Goal: Complete application form: Complete application form

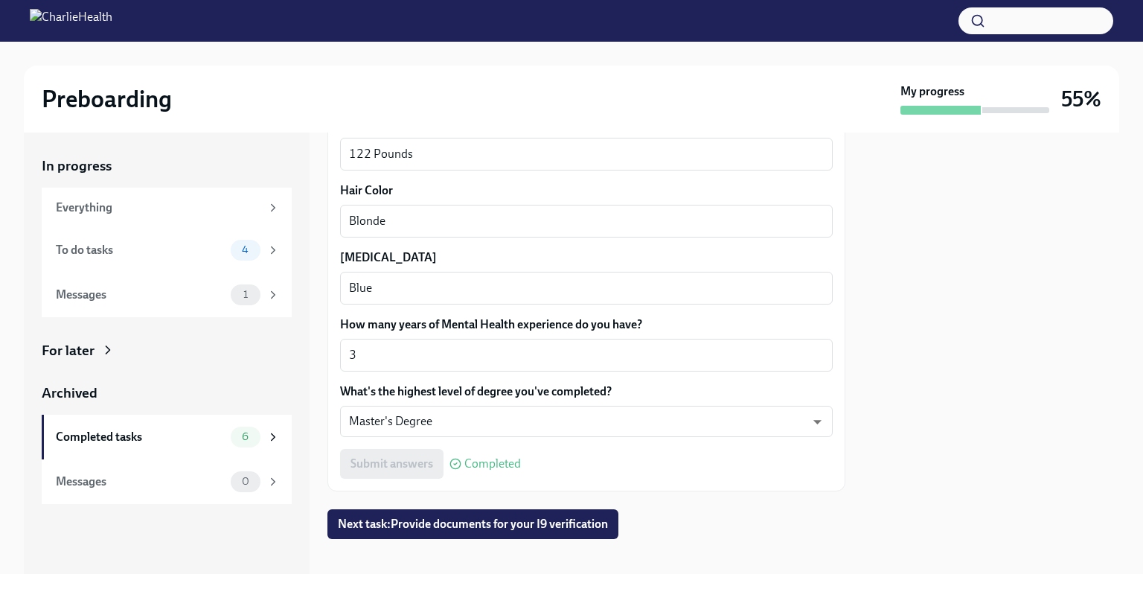
scroll to position [1420, 0]
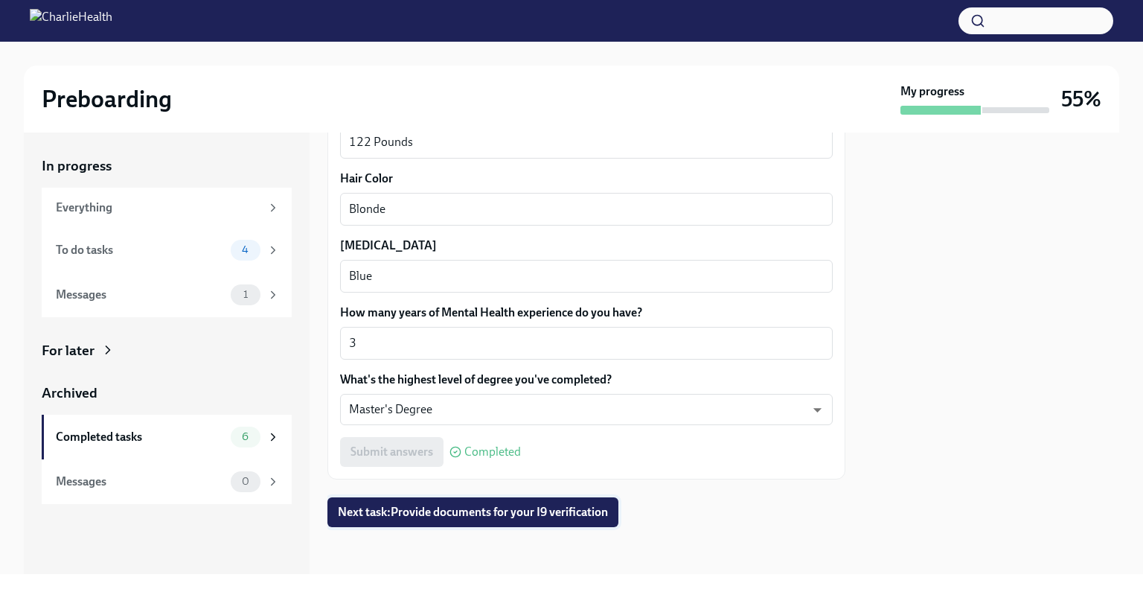
click at [481, 511] on span "Next task : Provide documents for your I9 verification" at bounding box center [473, 511] width 270 height 15
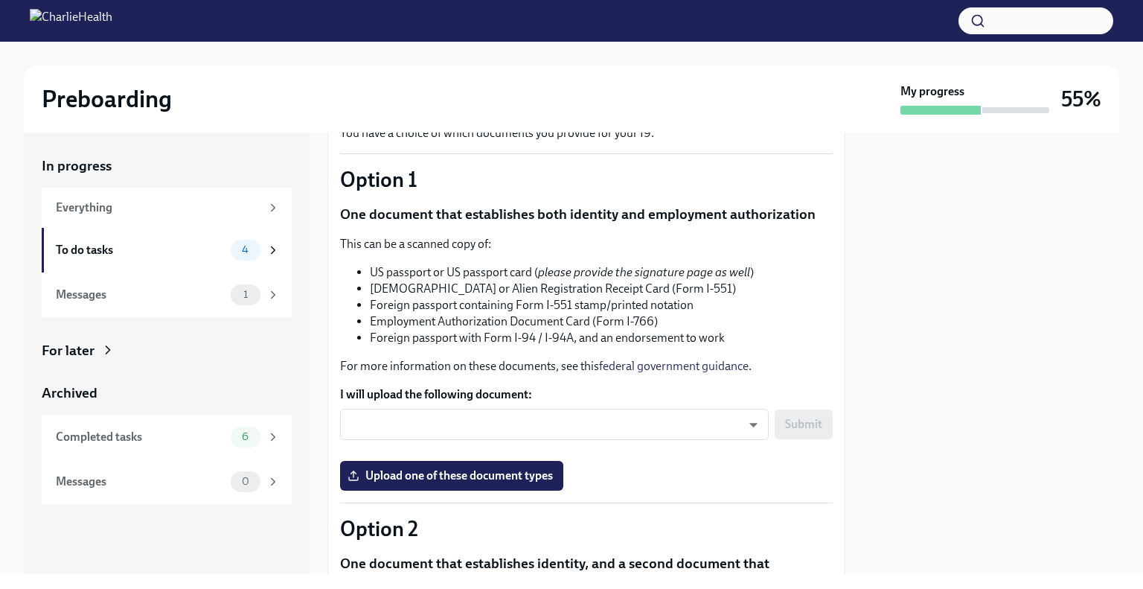
scroll to position [109, 0]
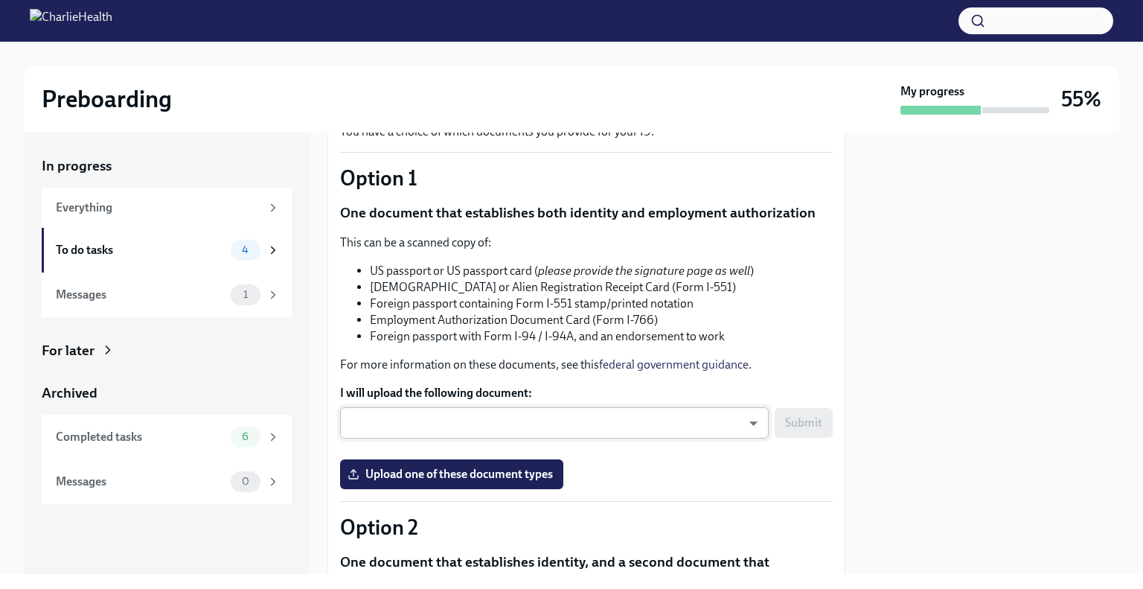
click at [697, 421] on body "Preboarding My progress 55% In progress Everything To do tasks 4 Messages 1 For…" at bounding box center [571, 294] width 1143 height 589
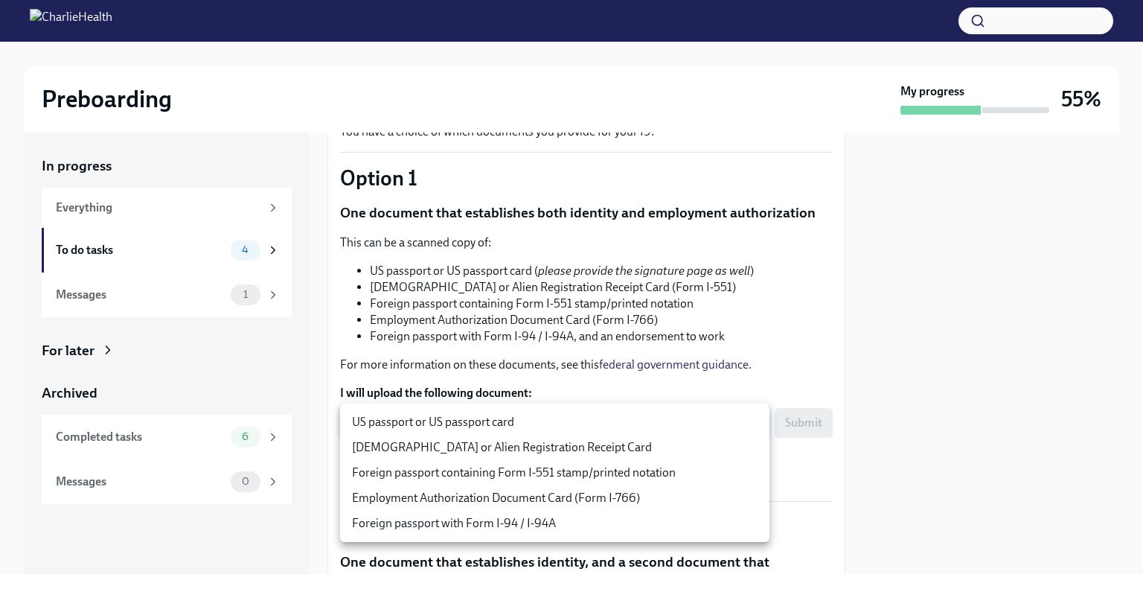
click at [499, 423] on li "US passport or US passport card" at bounding box center [554, 421] width 429 height 25
type input "KnYOjnC8x"
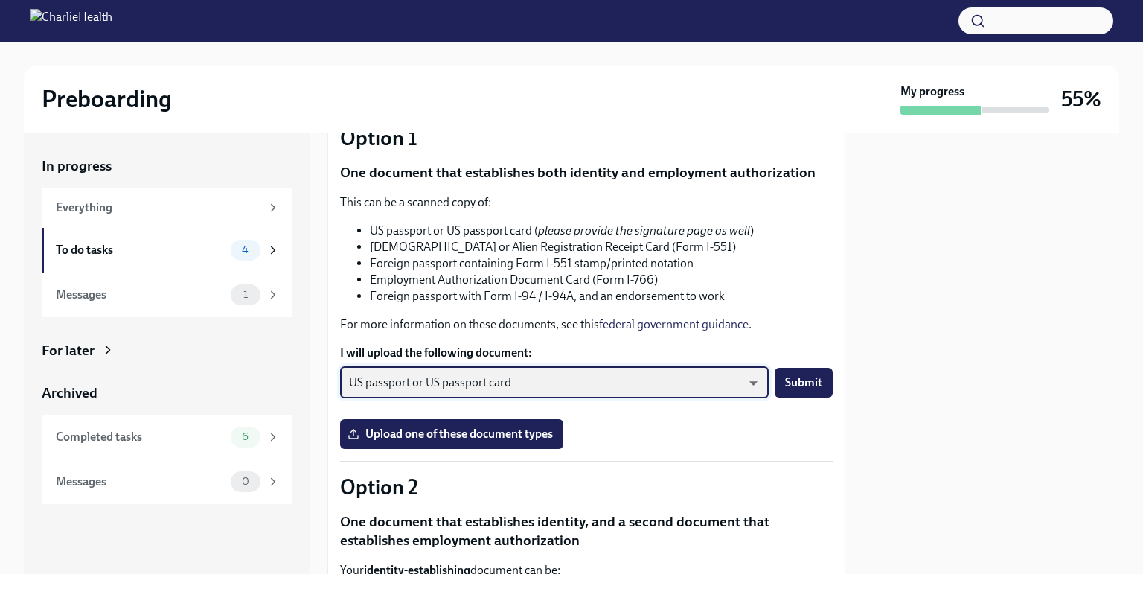
scroll to position [196, 0]
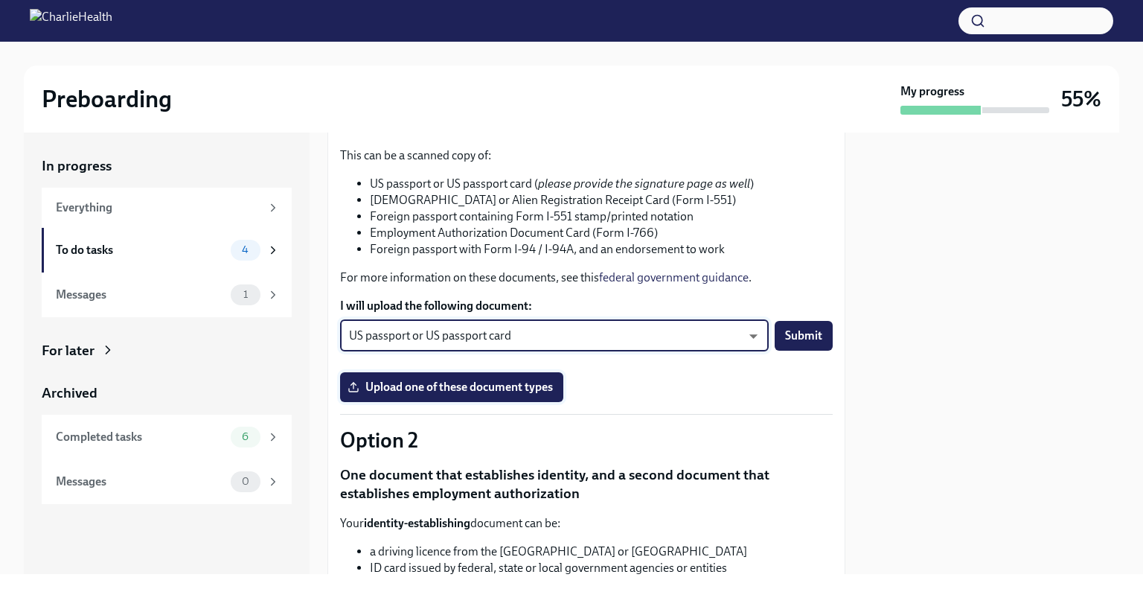
click at [501, 396] on label "Upload one of these document types" at bounding box center [451, 387] width 223 height 30
click at [0, 0] on input "Upload one of these document types" at bounding box center [0, 0] width 0 height 0
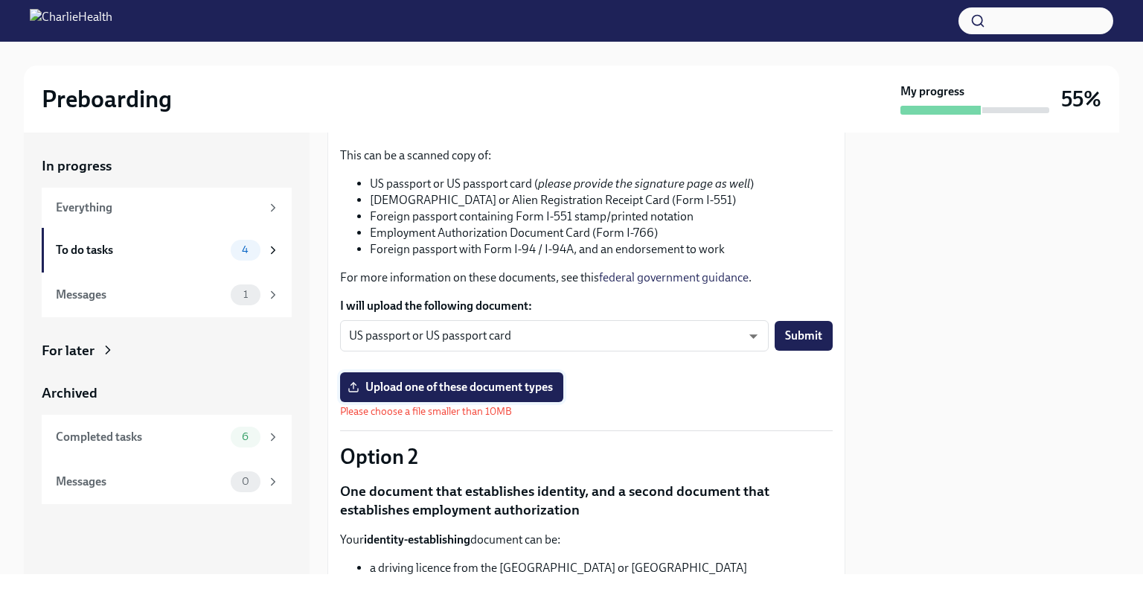
click at [432, 386] on span "Upload one of these document types" at bounding box center [451, 386] width 202 height 15
click at [0, 0] on input "Upload one of these document types" at bounding box center [0, 0] width 0 height 0
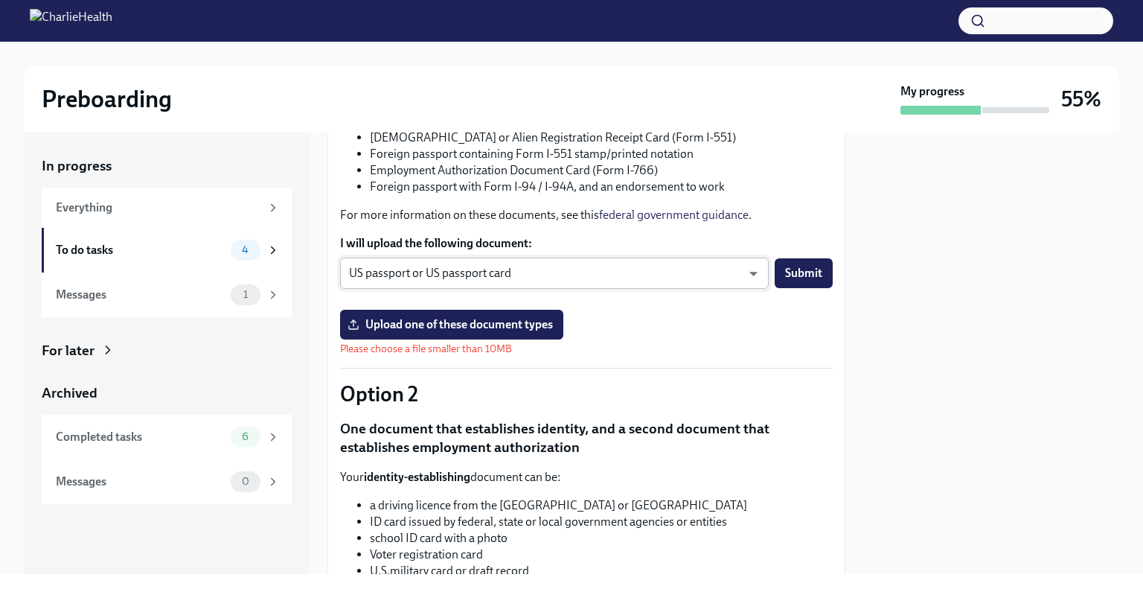
scroll to position [179, 0]
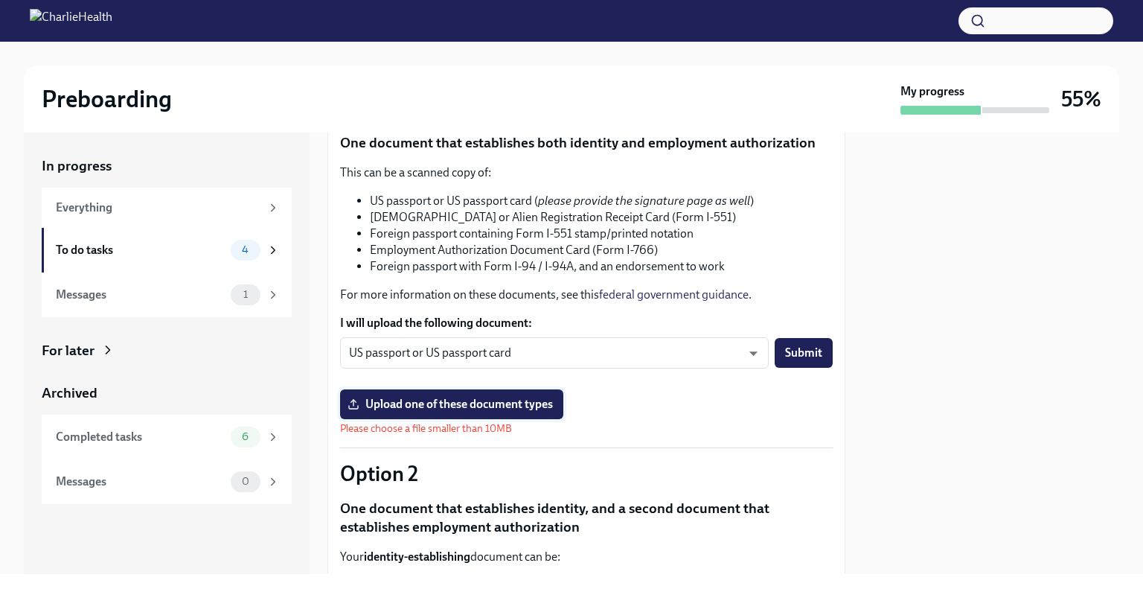
click at [495, 400] on span "Upload one of these document types" at bounding box center [451, 404] width 202 height 15
click at [0, 0] on input "Upload one of these document types" at bounding box center [0, 0] width 0 height 0
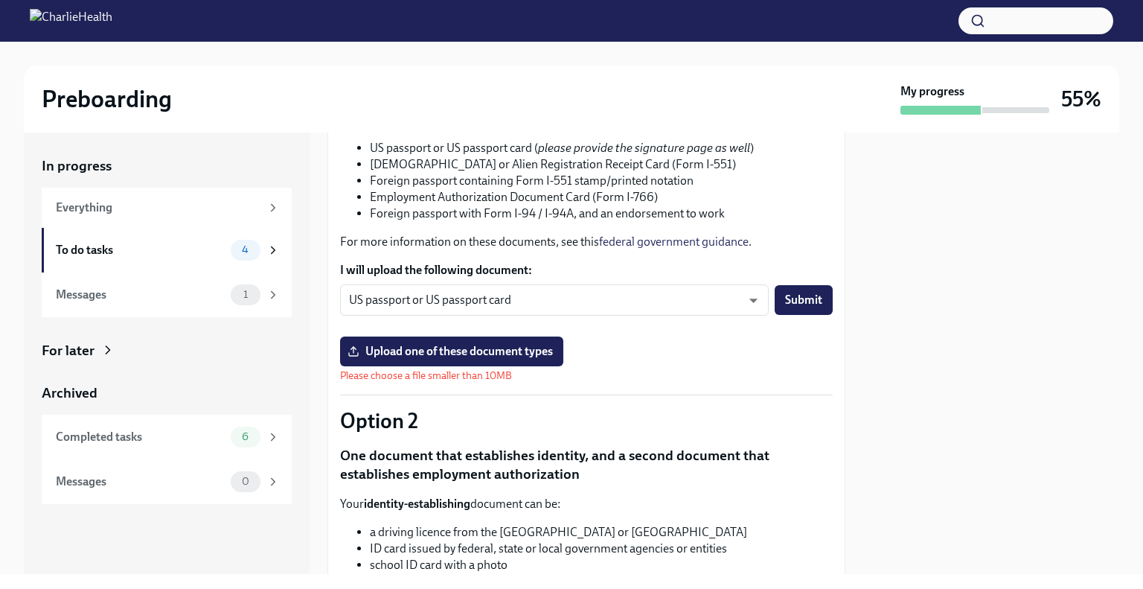
scroll to position [228, 0]
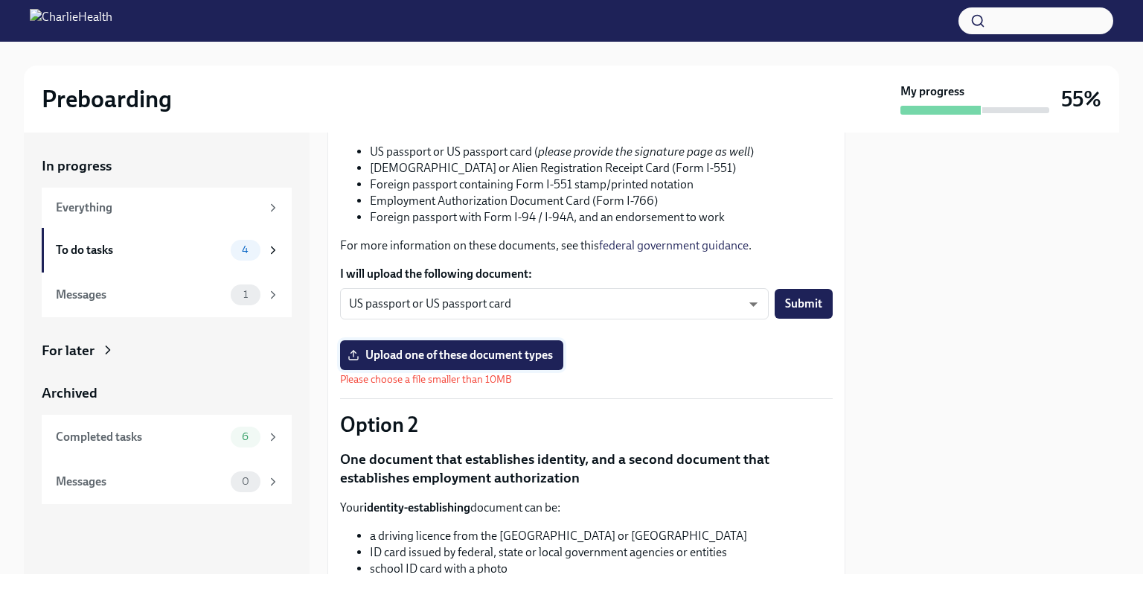
click at [481, 364] on label "Upload one of these document types" at bounding box center [451, 355] width 223 height 30
click at [0, 0] on input "Upload one of these document types" at bounding box center [0, 0] width 0 height 0
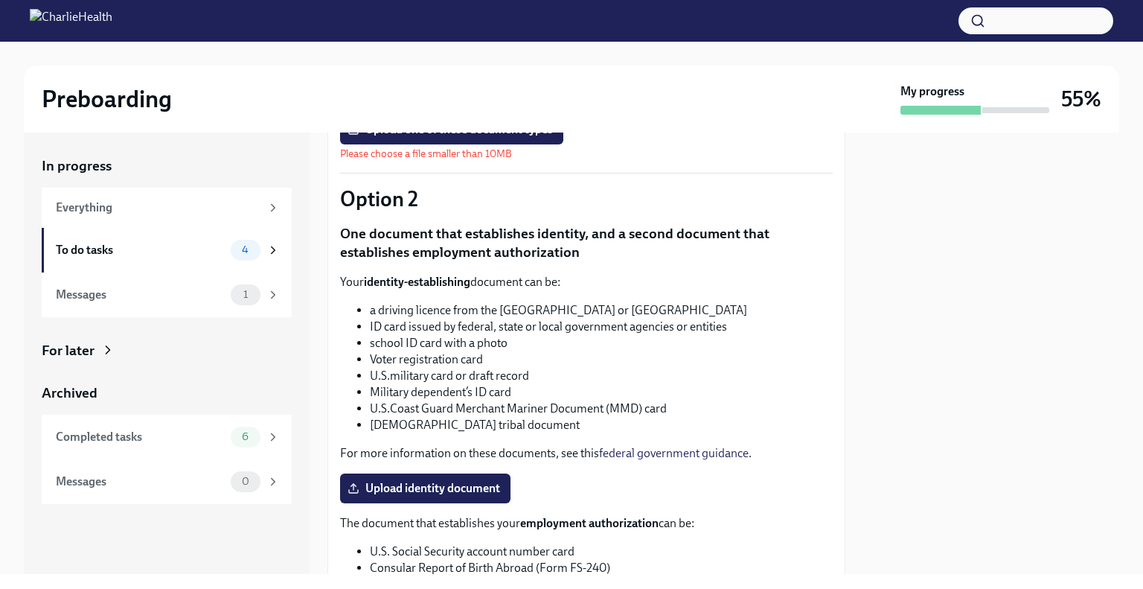
scroll to position [474, 0]
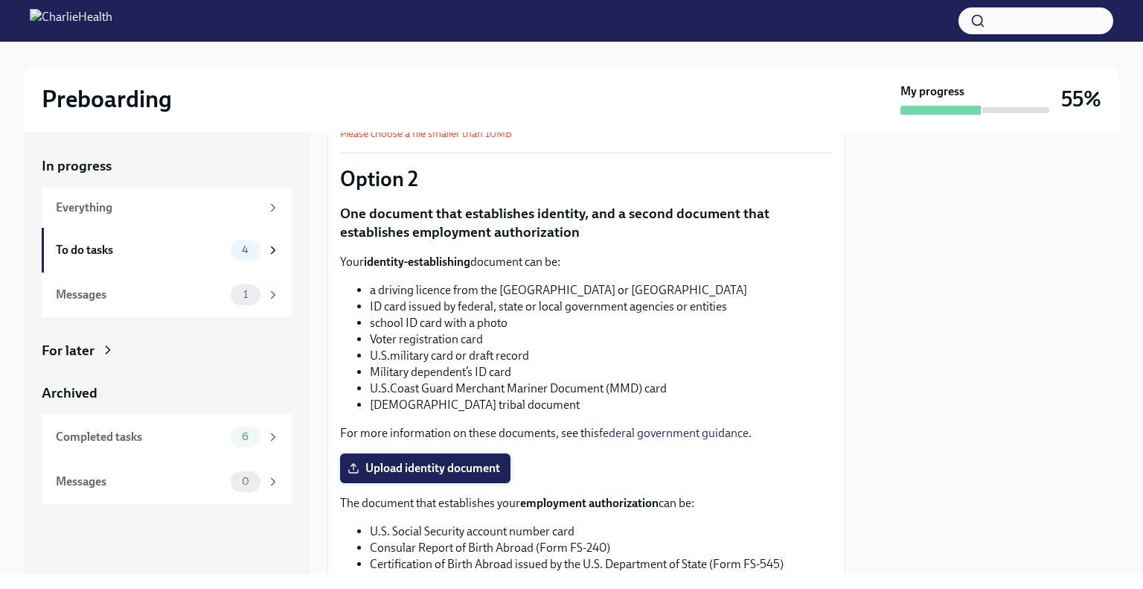
click at [413, 464] on span "Upload identity document" at bounding box center [425, 468] width 150 height 15
click at [0, 0] on input "Upload identity document" at bounding box center [0, 0] width 0 height 0
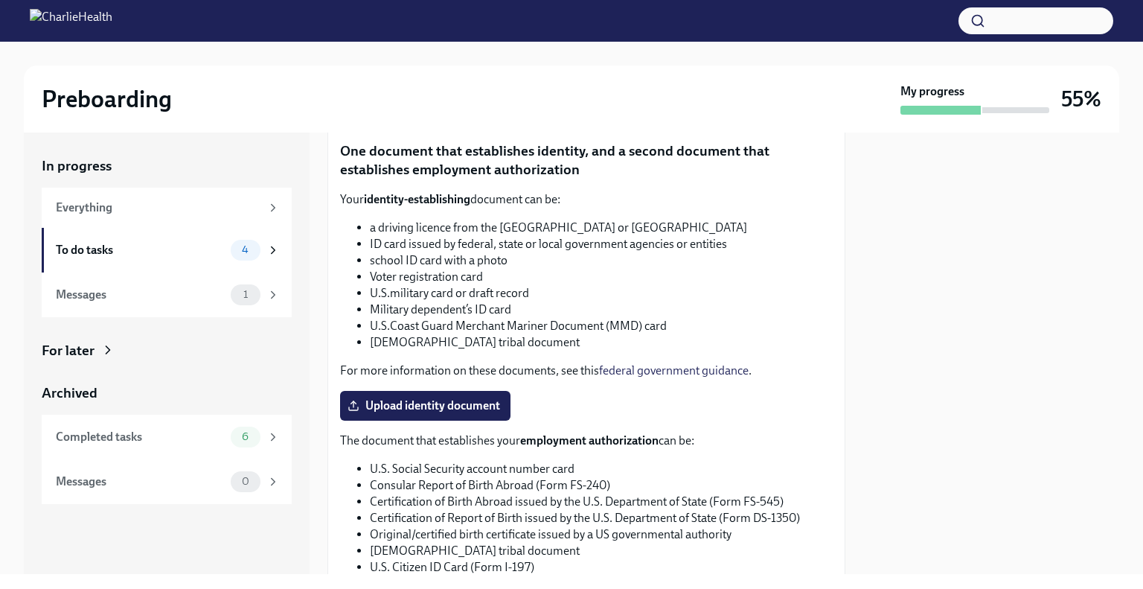
scroll to position [537, 0]
click at [429, 412] on label "Upload identity document" at bounding box center [425, 405] width 170 height 30
click at [0, 0] on input "Upload identity document" at bounding box center [0, 0] width 0 height 0
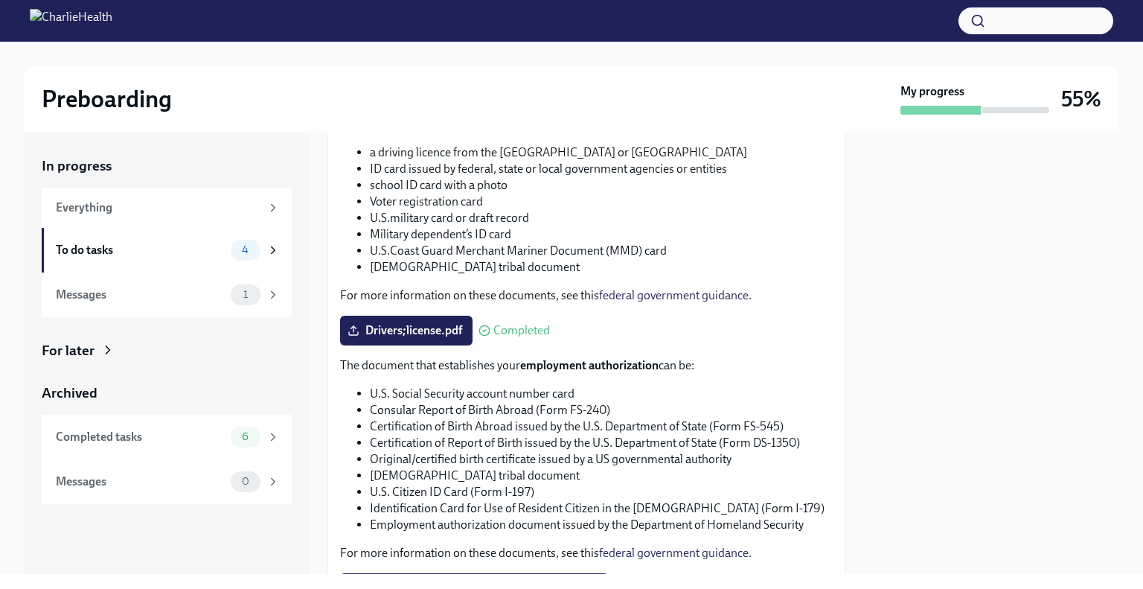
scroll to position [747, 0]
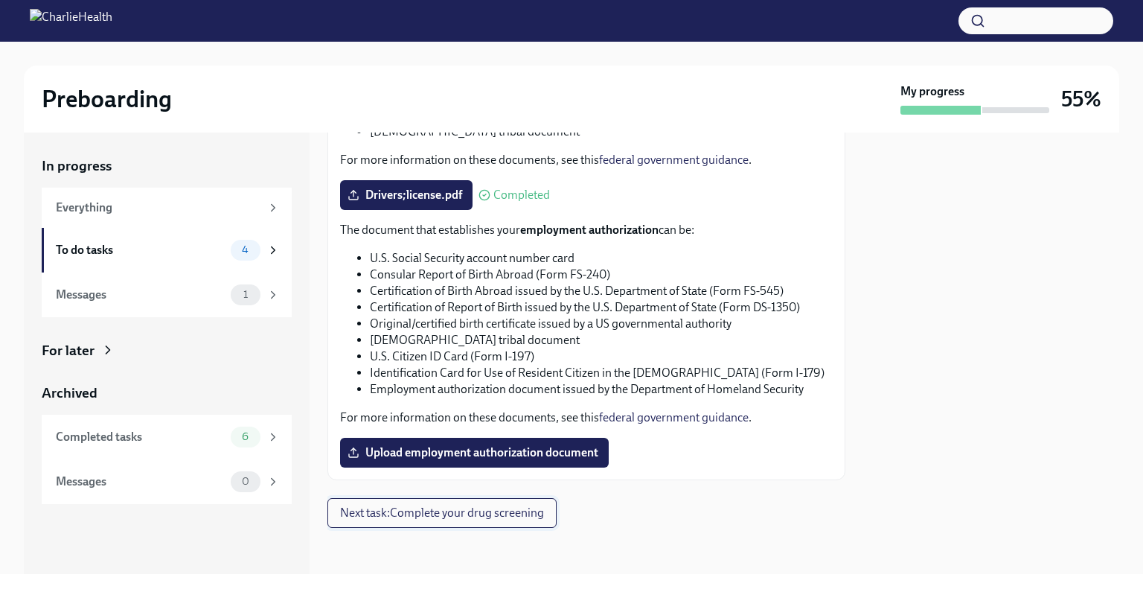
click at [404, 514] on span "Next task : Complete your drug screening" at bounding box center [442, 512] width 204 height 15
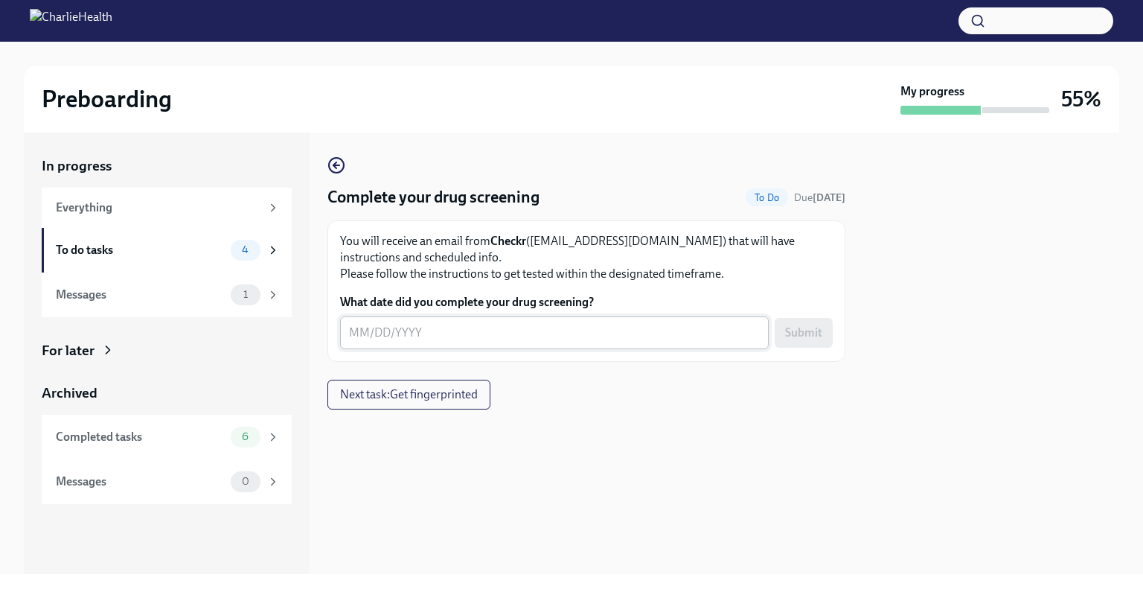
click at [473, 330] on textarea "What date did you complete your drug screening?" at bounding box center [554, 333] width 411 height 18
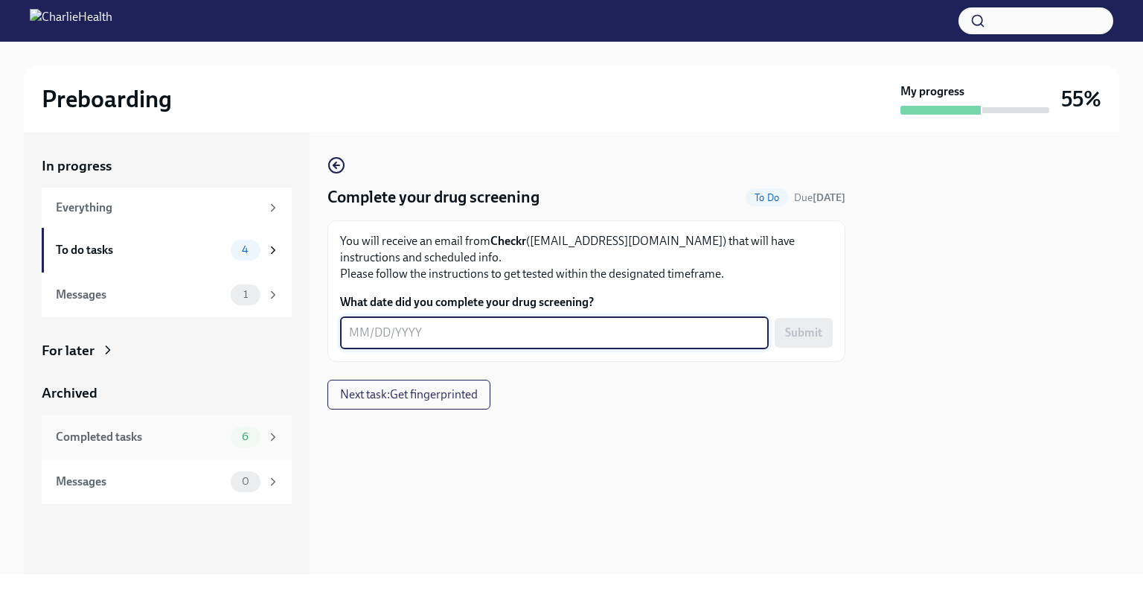
click at [165, 435] on div "Completed tasks" at bounding box center [140, 437] width 169 height 16
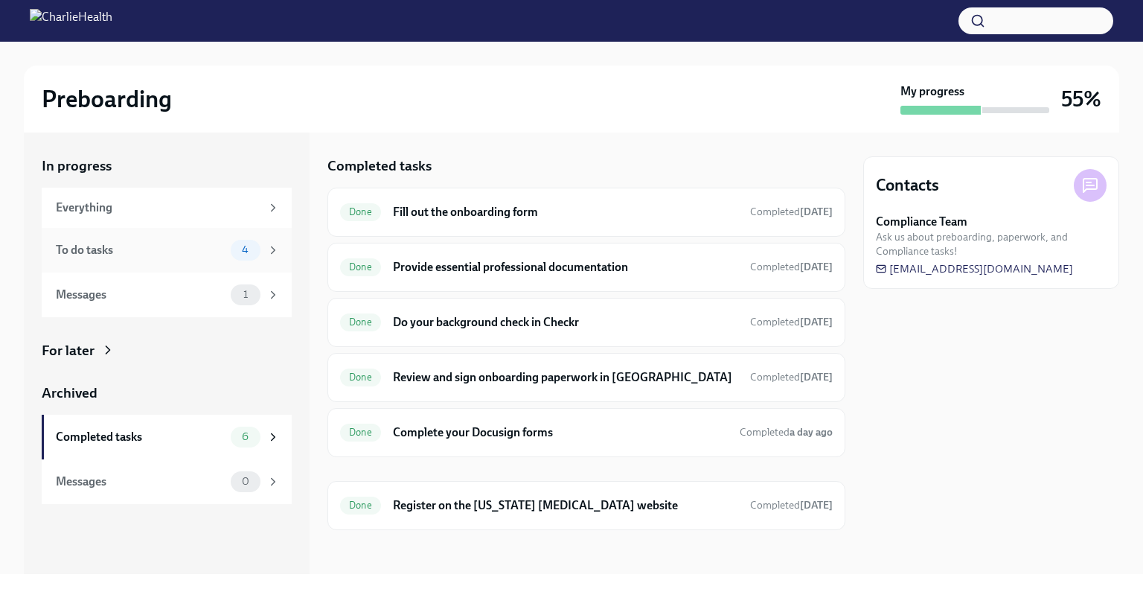
click at [120, 254] on div "To do tasks" at bounding box center [140, 250] width 169 height 16
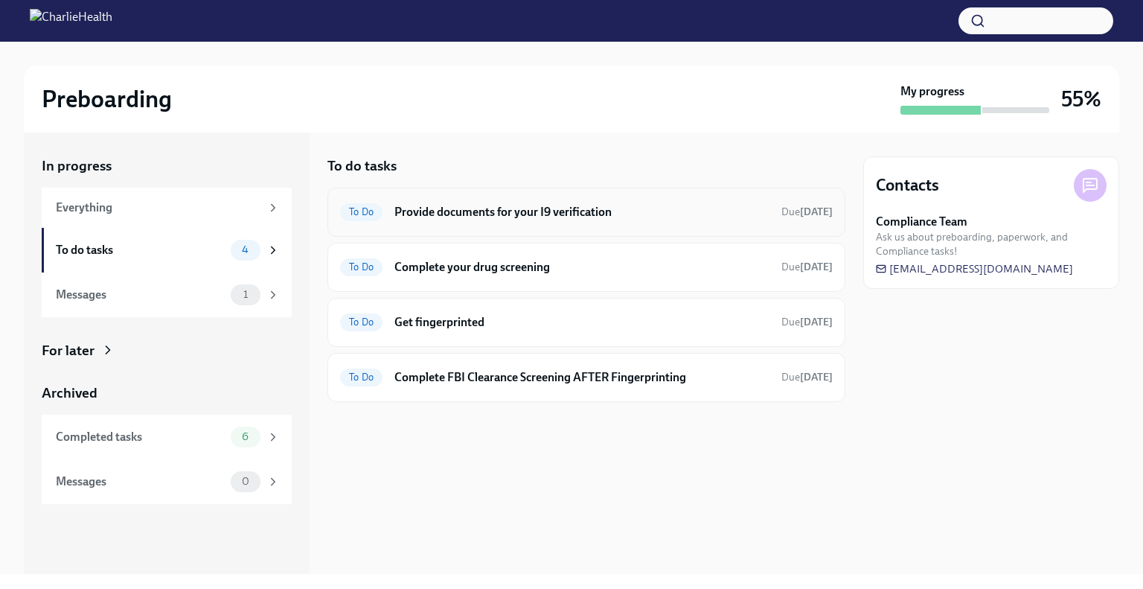
click at [576, 208] on h6 "Provide documents for your I9 verification" at bounding box center [581, 212] width 375 height 16
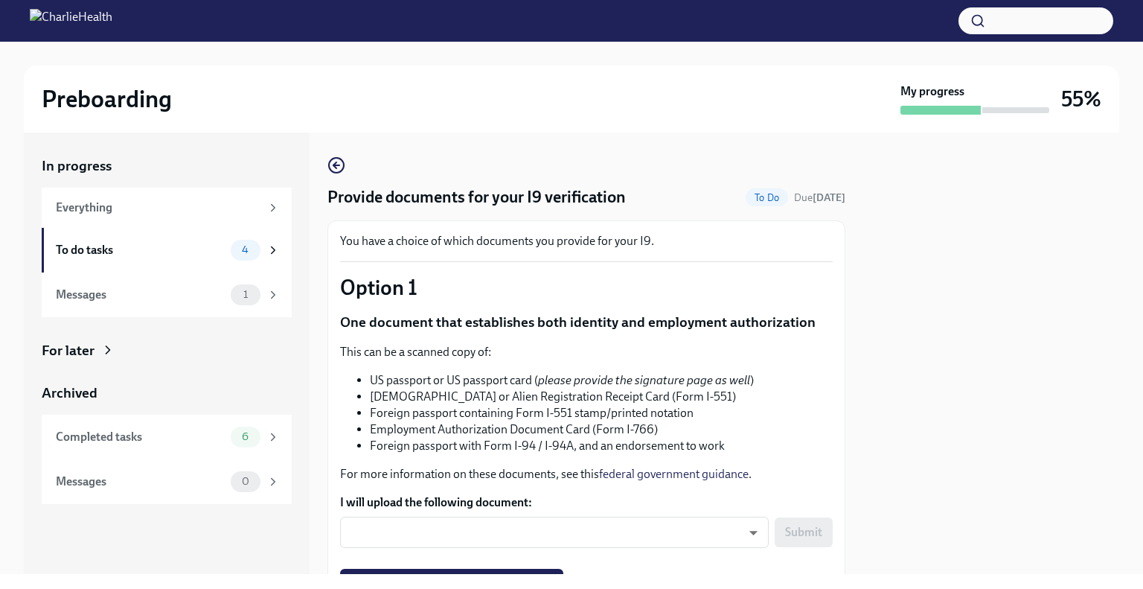
scroll to position [9, 0]
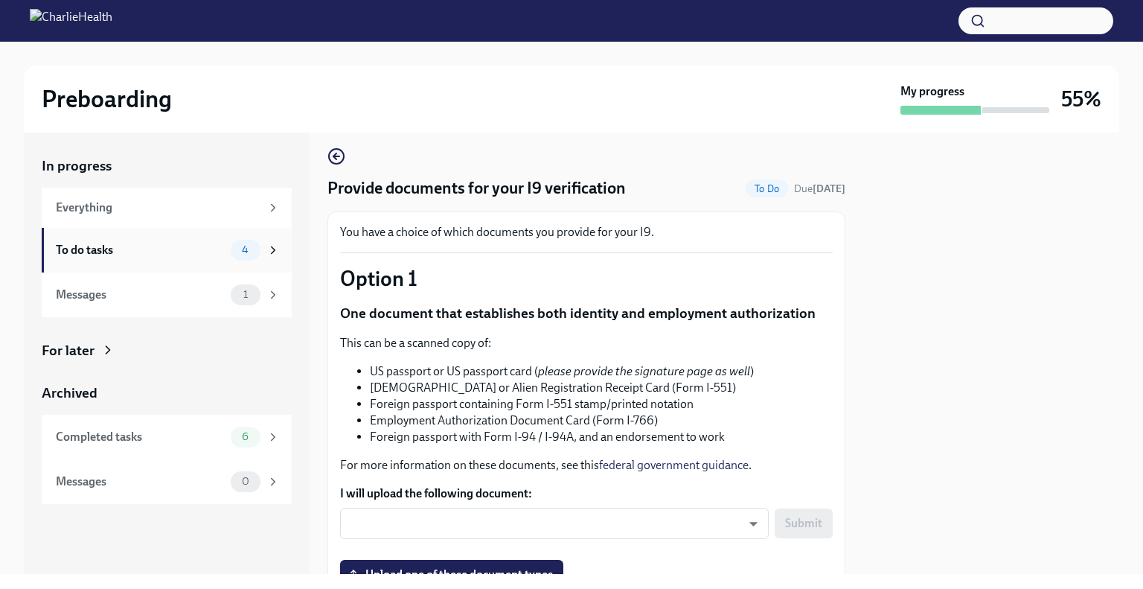
click at [177, 257] on div "To do tasks 4" at bounding box center [168, 250] width 224 height 21
